Goal: Information Seeking & Learning: Learn about a topic

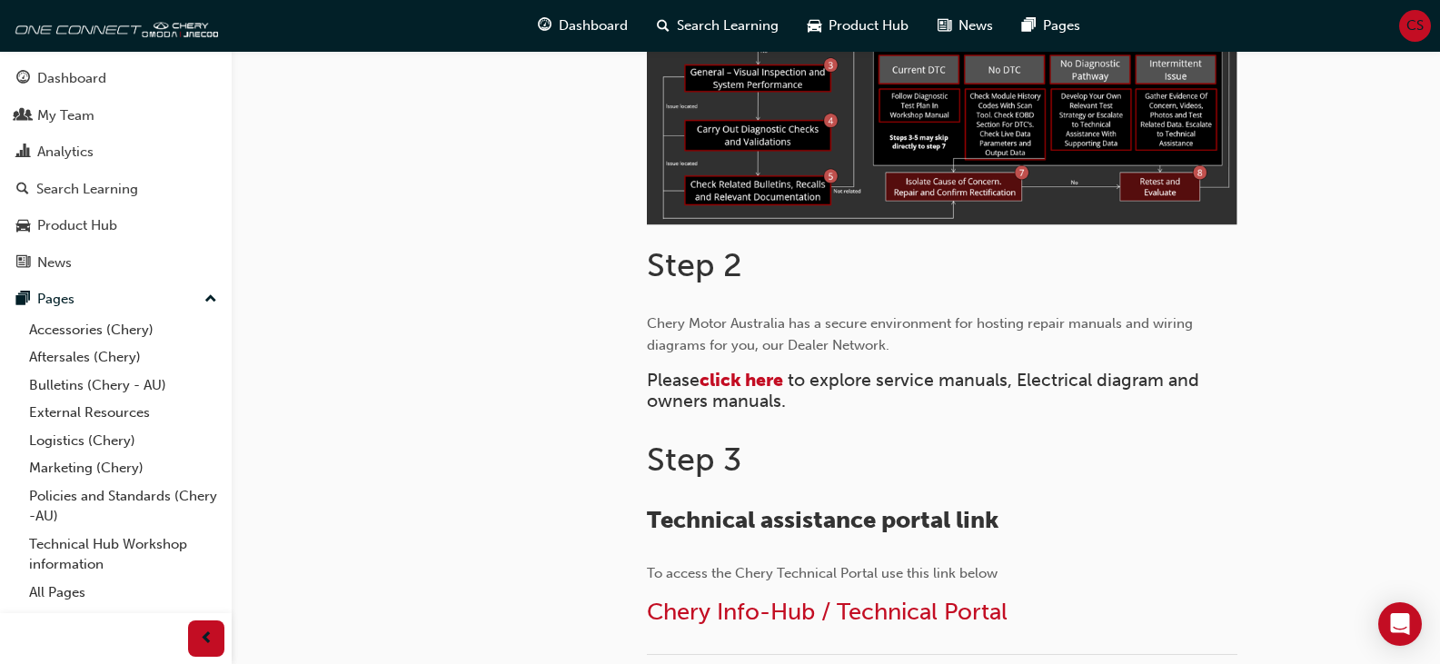
scroll to position [636, 0]
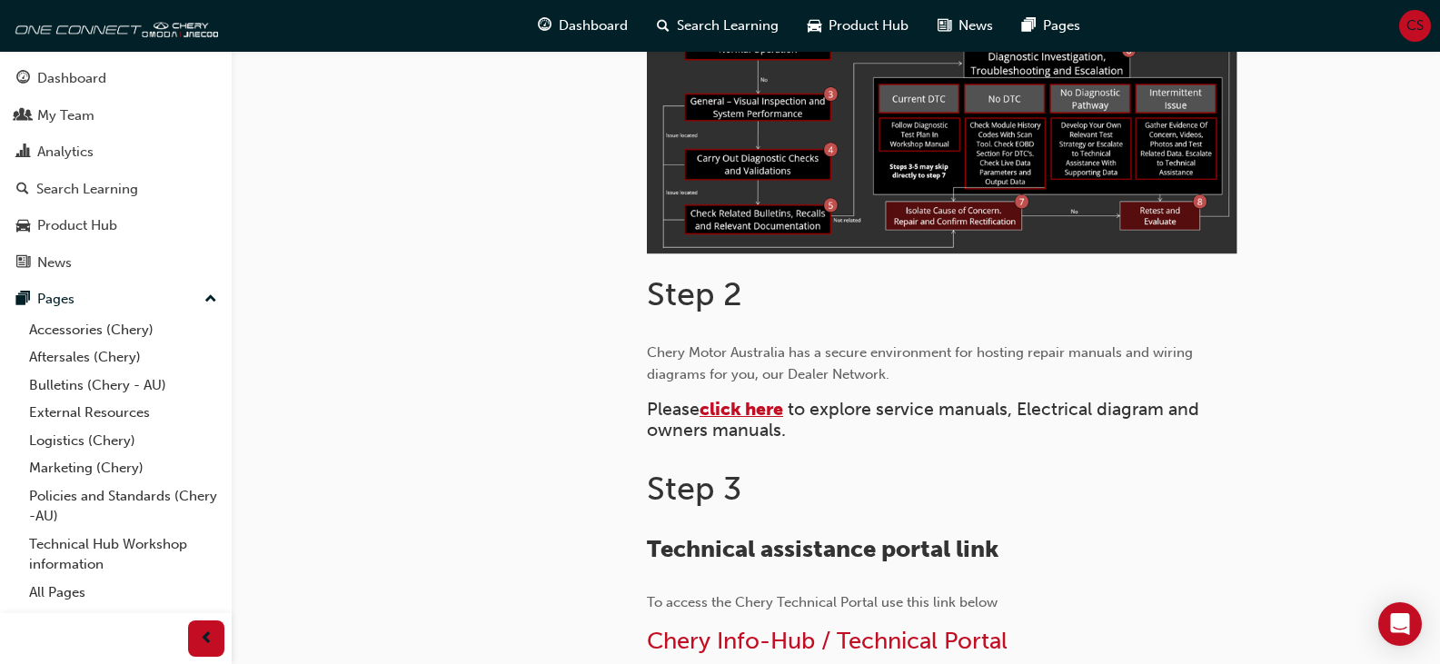
click at [736, 406] on span "click here" at bounding box center [741, 409] width 84 height 21
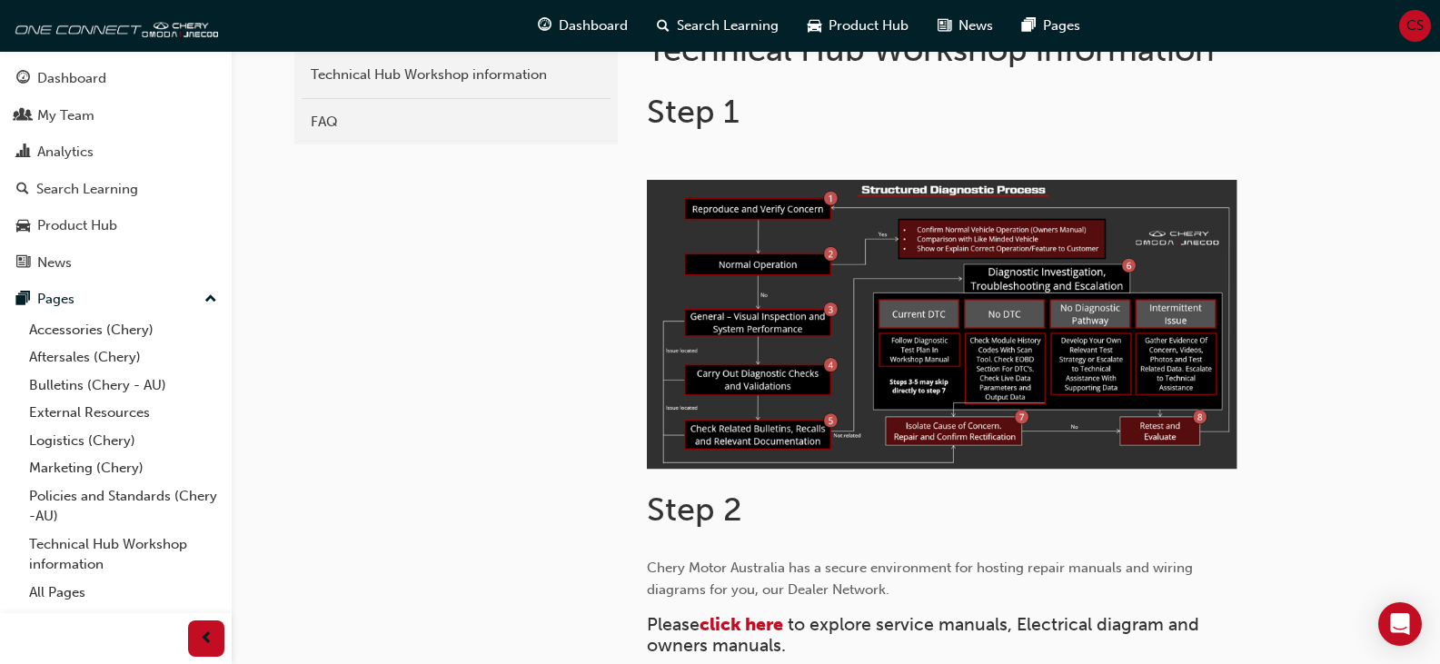
scroll to position [727, 0]
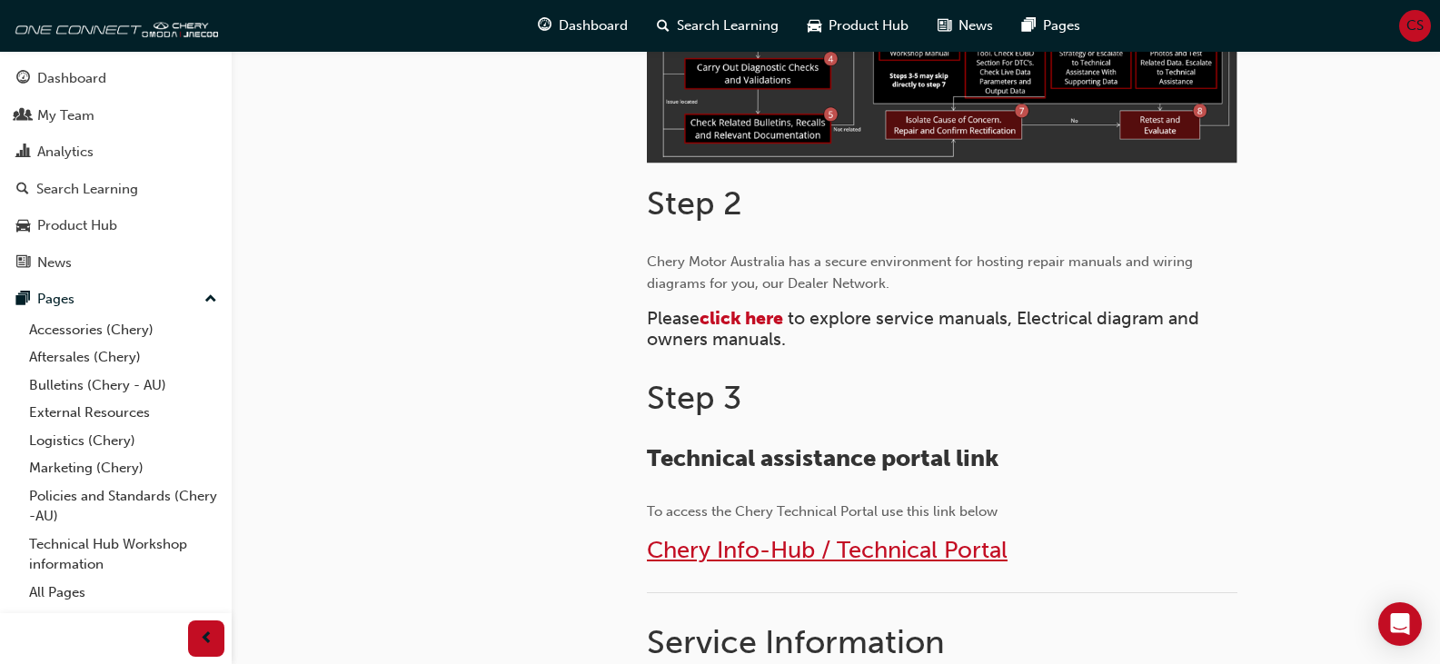
click at [862, 556] on span "Chery Info-Hub / Technical Portal" at bounding box center [827, 550] width 361 height 28
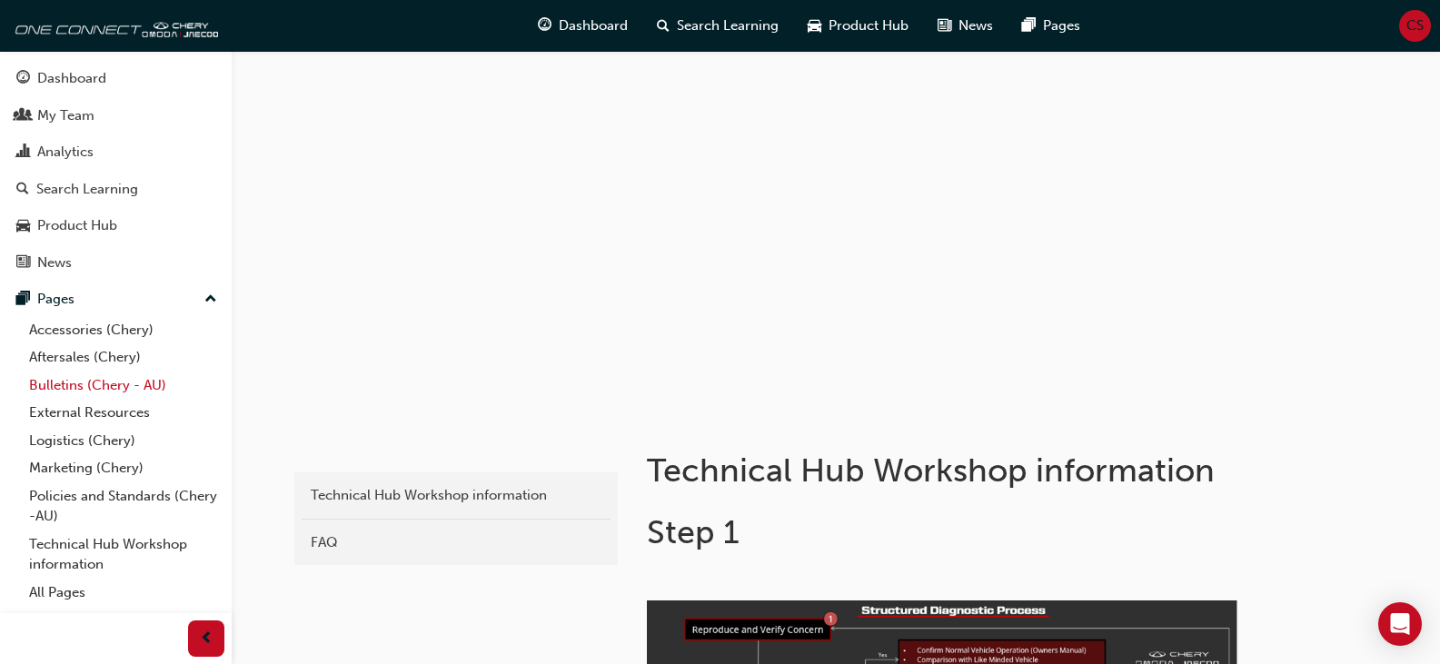
click at [103, 385] on link "Bulletins (Chery - AU)" at bounding box center [123, 385] width 203 height 28
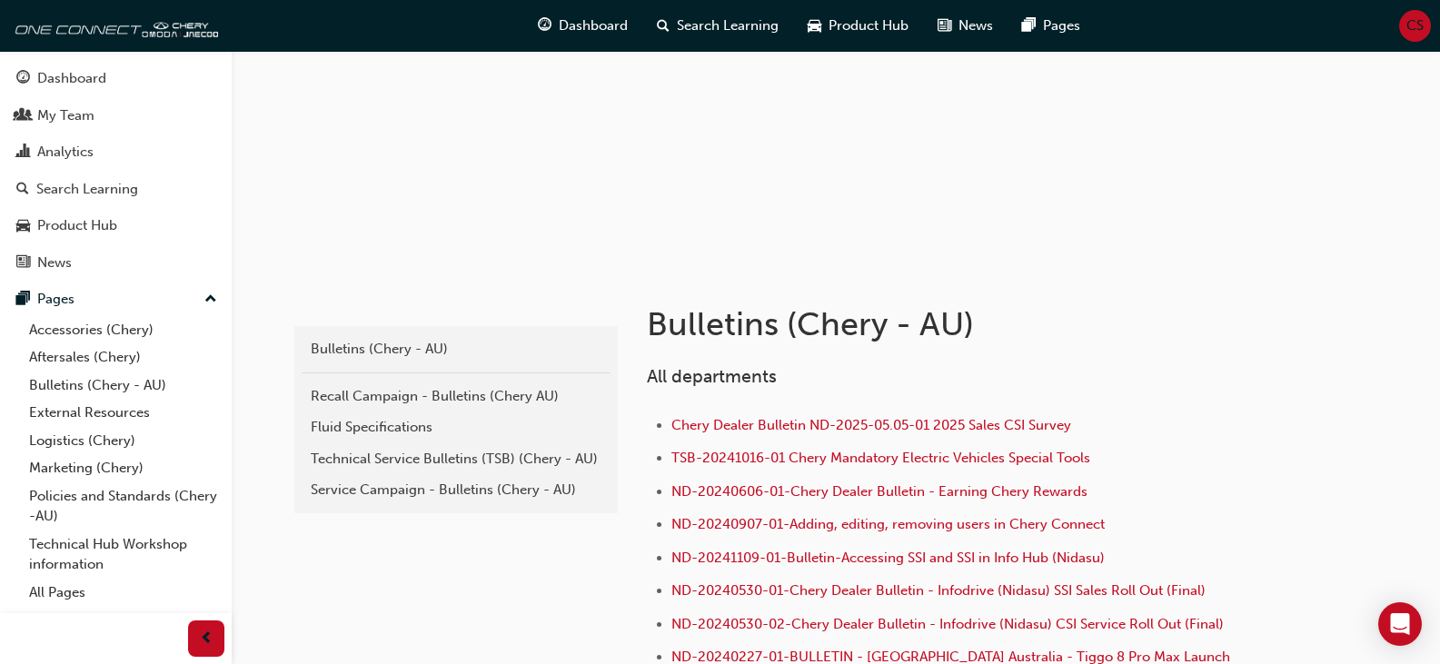
scroll to position [182, 0]
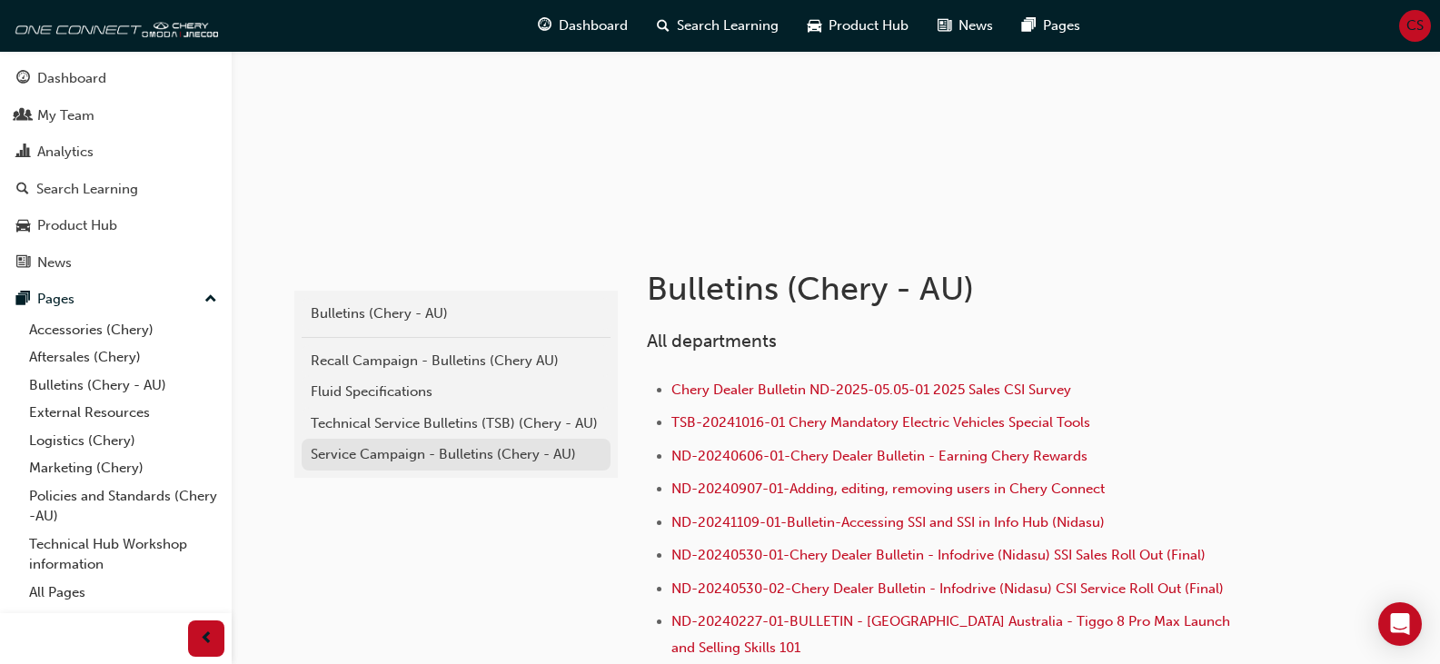
click at [421, 458] on div "Service Campaign - Bulletins (Chery - AU)" at bounding box center [456, 454] width 291 height 21
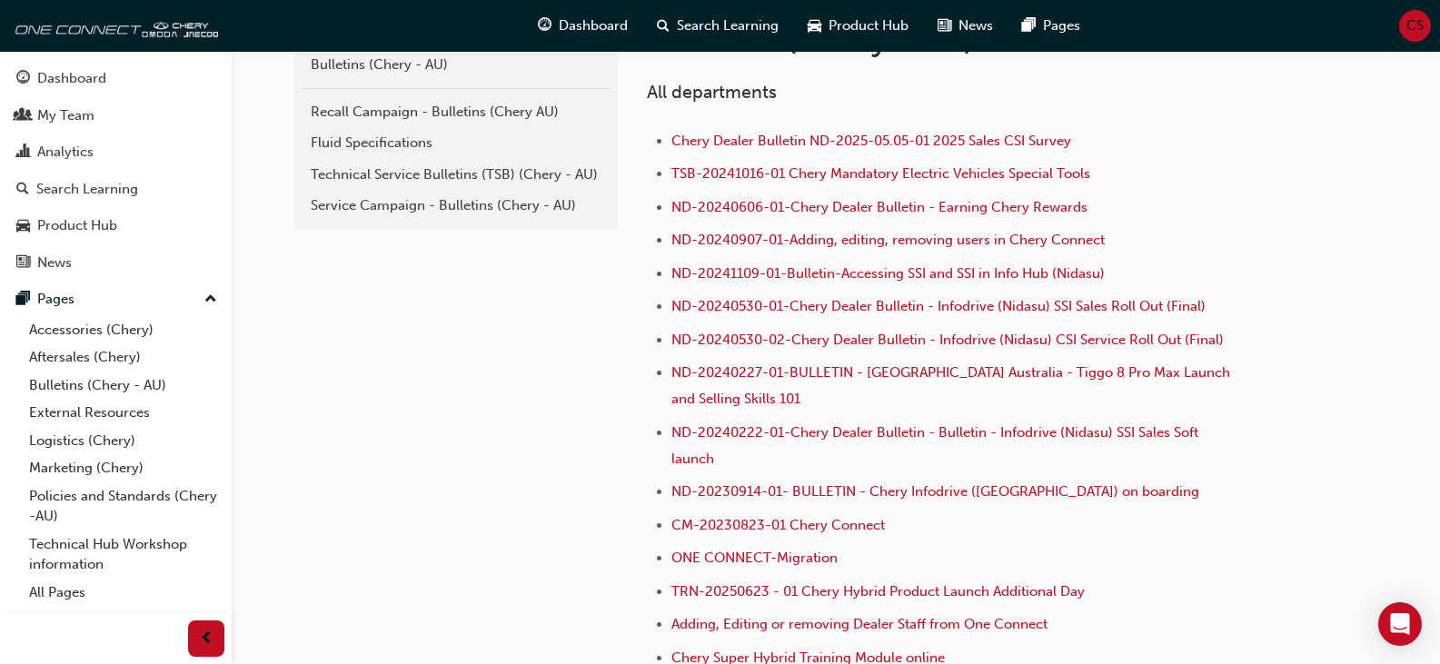
scroll to position [345, 0]
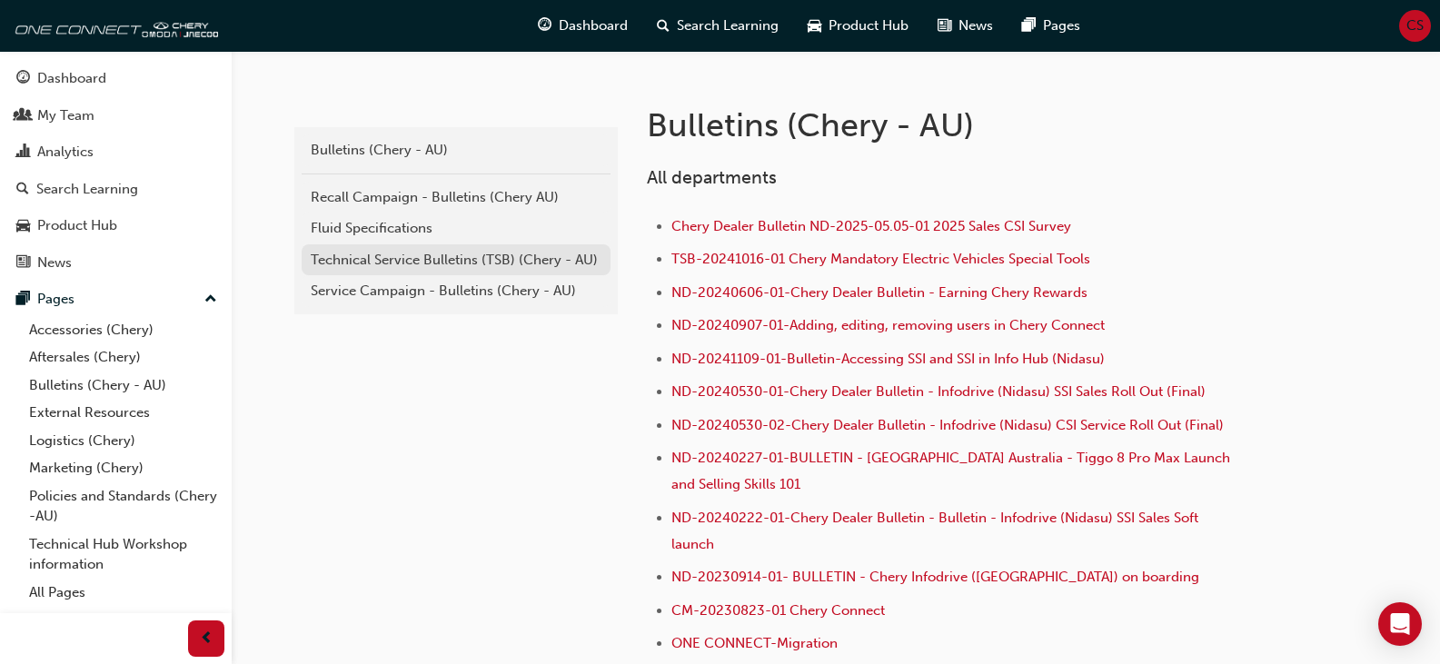
click at [410, 265] on div "Technical Service Bulletins (TSB) (Chery - AU)" at bounding box center [456, 260] width 291 height 21
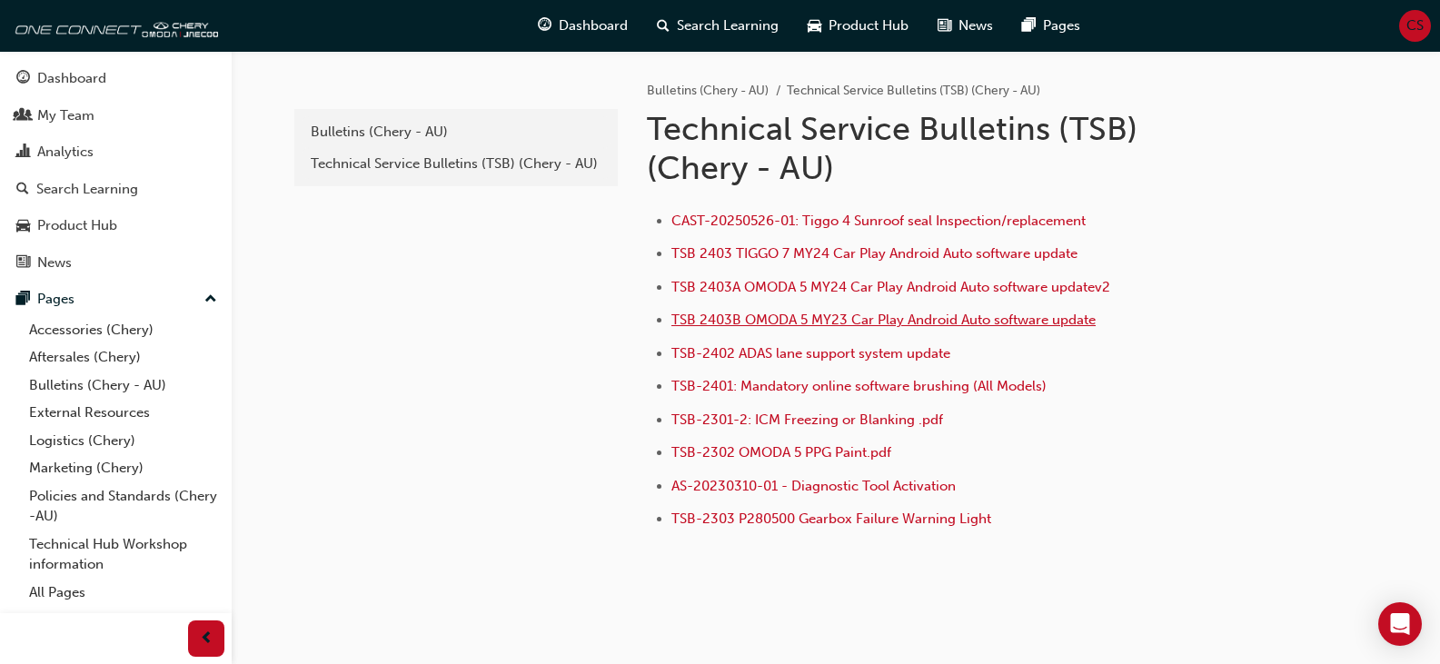
click at [755, 321] on span "TSB 2403B OMODA 5 MY23 Car Play Android Auto software update" at bounding box center [883, 320] width 424 height 16
